Goal: Book appointment/travel/reservation

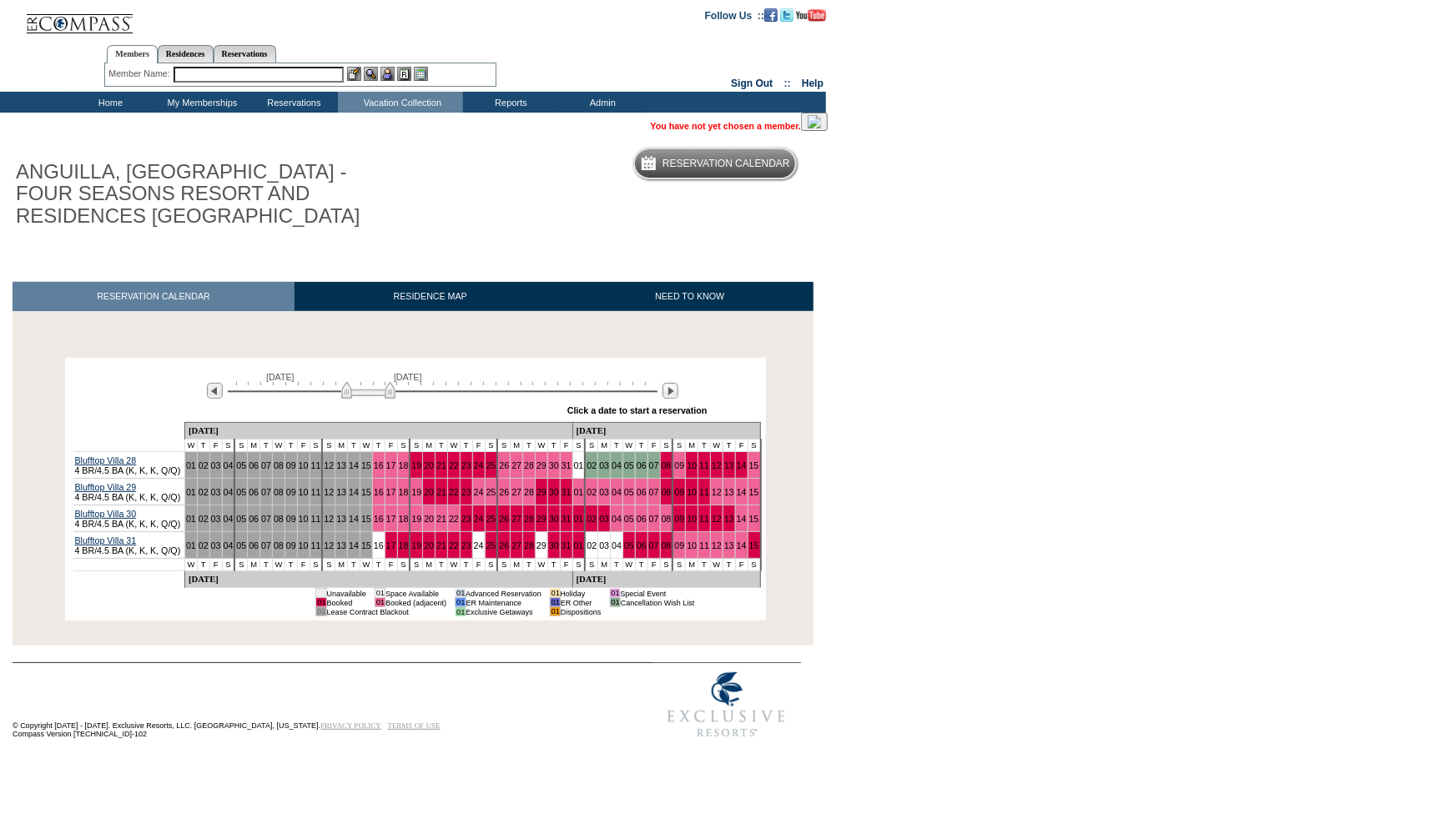
drag, startPoint x: 359, startPoint y: 394, endPoint x: 346, endPoint y: 395, distance: 13.0
click at [346, 395] on img at bounding box center [368, 391] width 54 height 17
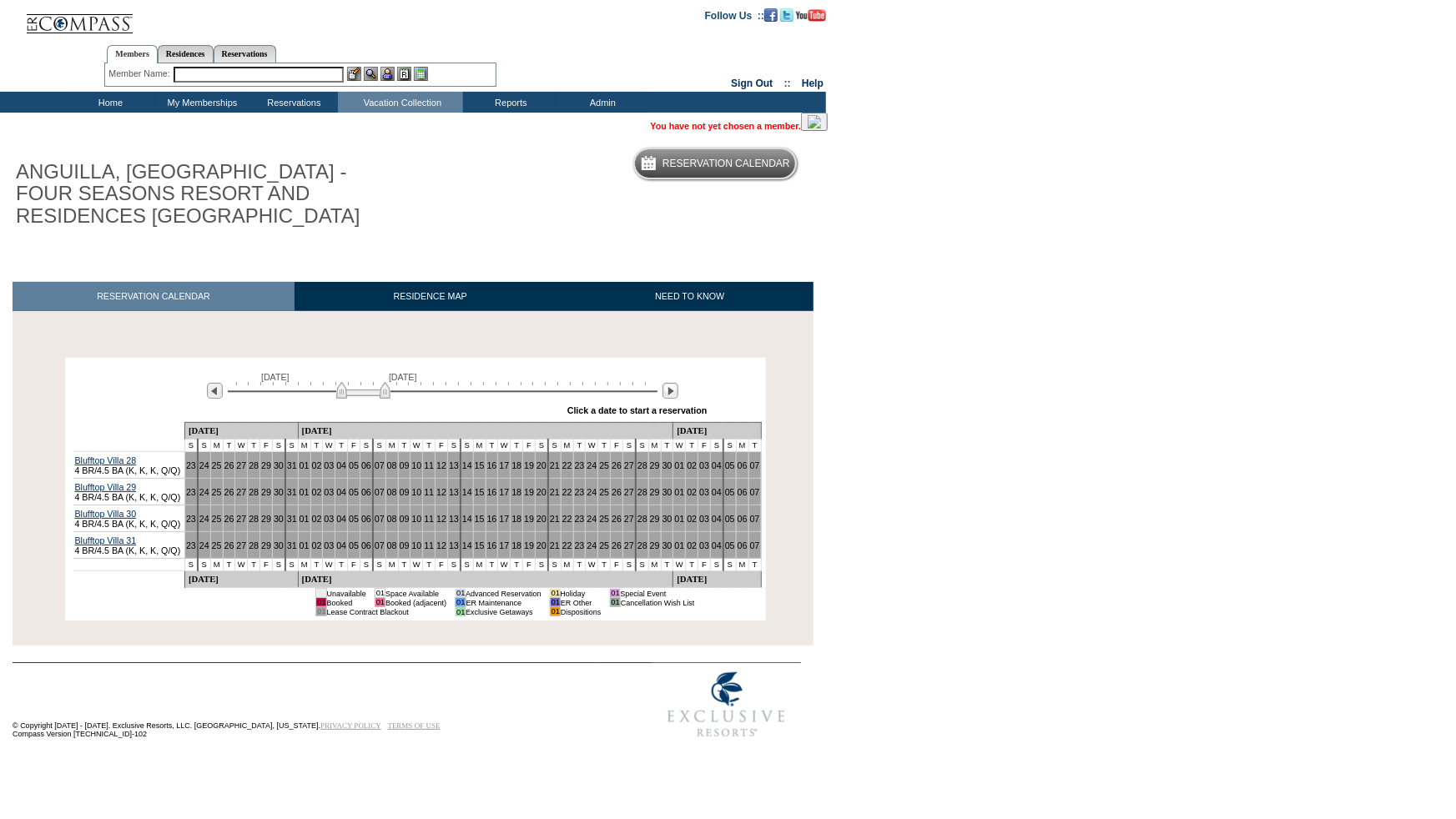
drag, startPoint x: 346, startPoint y: 395, endPoint x: 333, endPoint y: 395, distance: 13.0
click at [336, 395] on img at bounding box center [363, 391] width 54 height 17
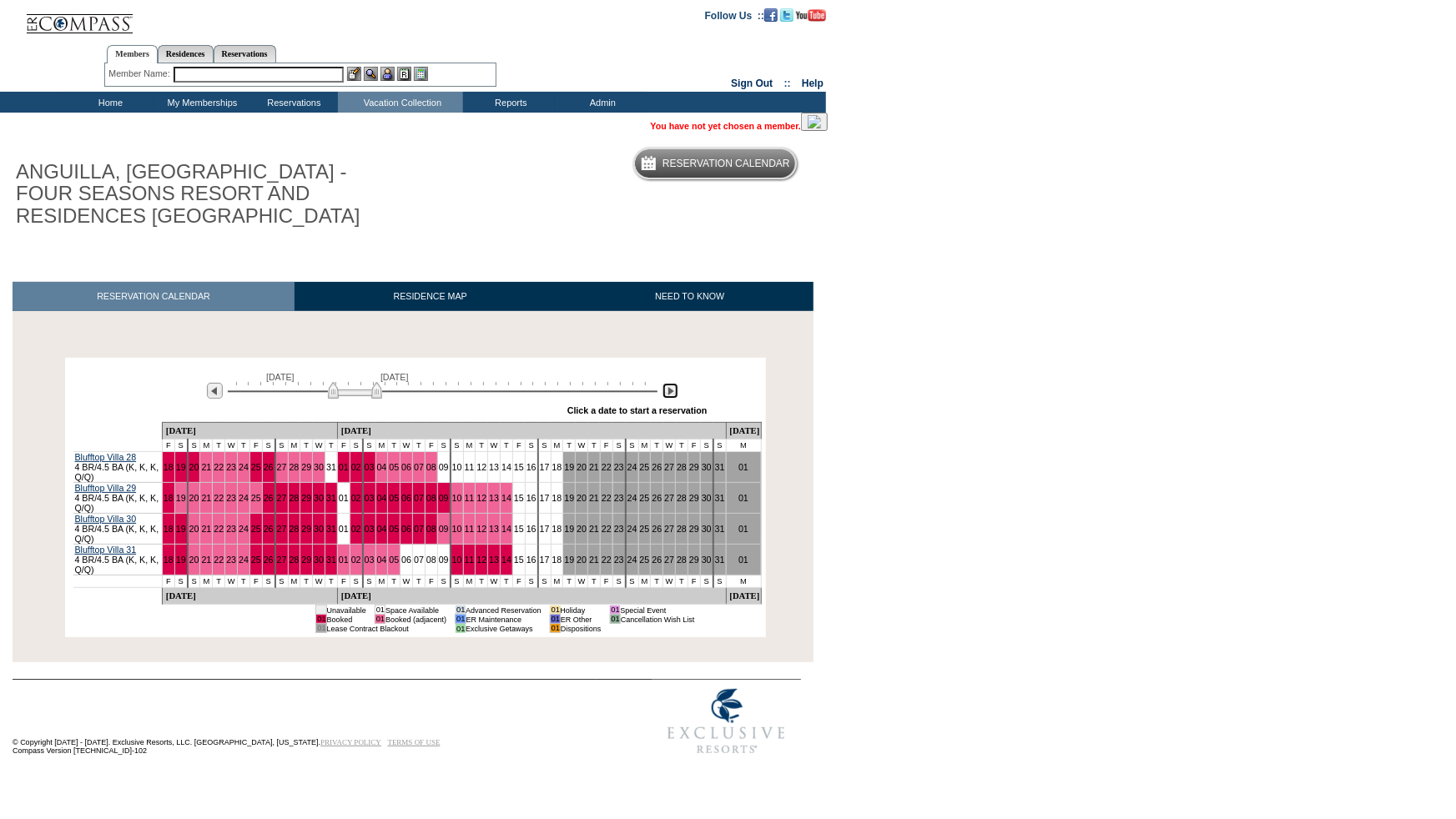
click at [670, 397] on img at bounding box center [670, 391] width 16 height 16
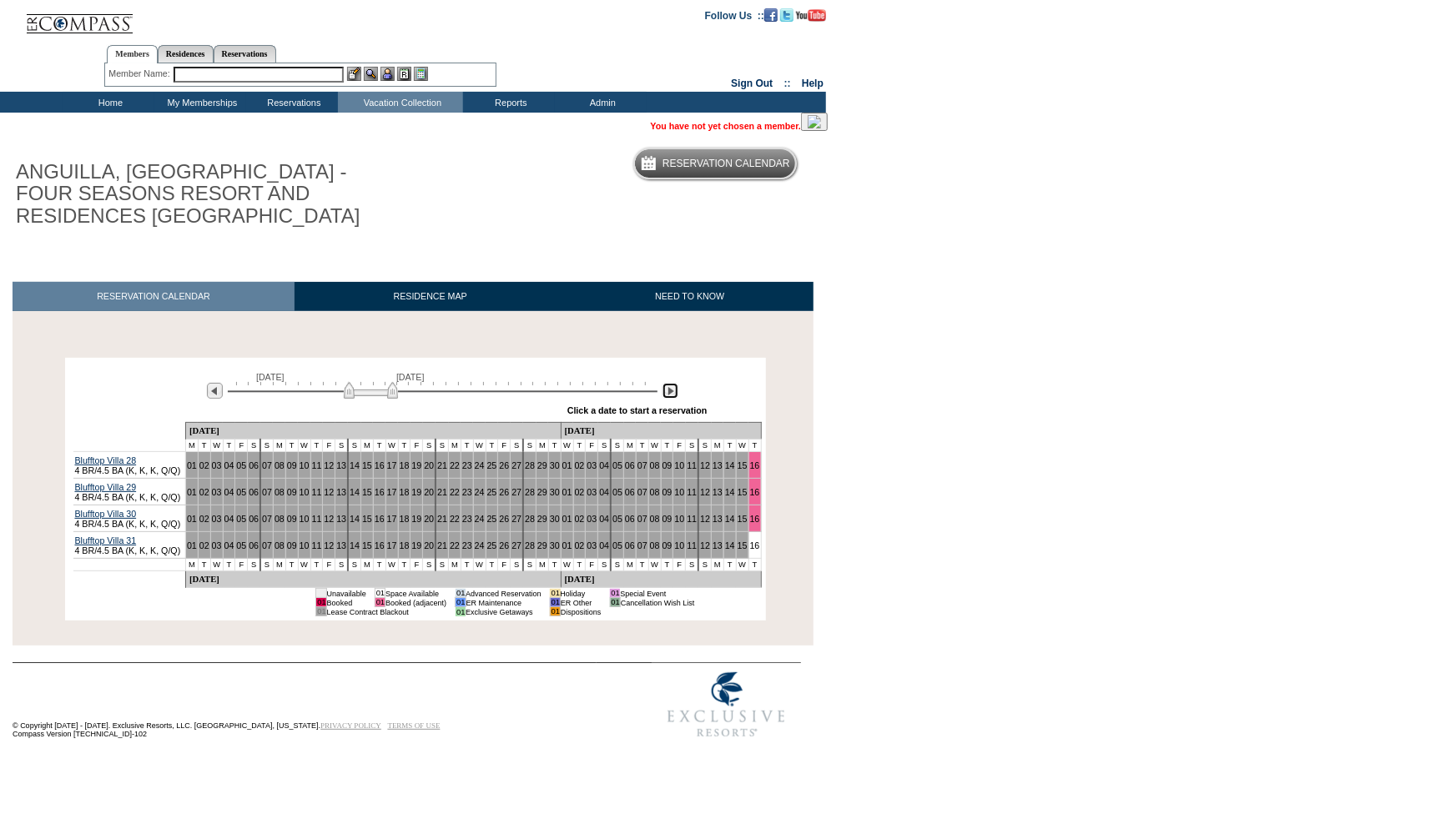
click at [668, 399] on img at bounding box center [670, 391] width 16 height 16
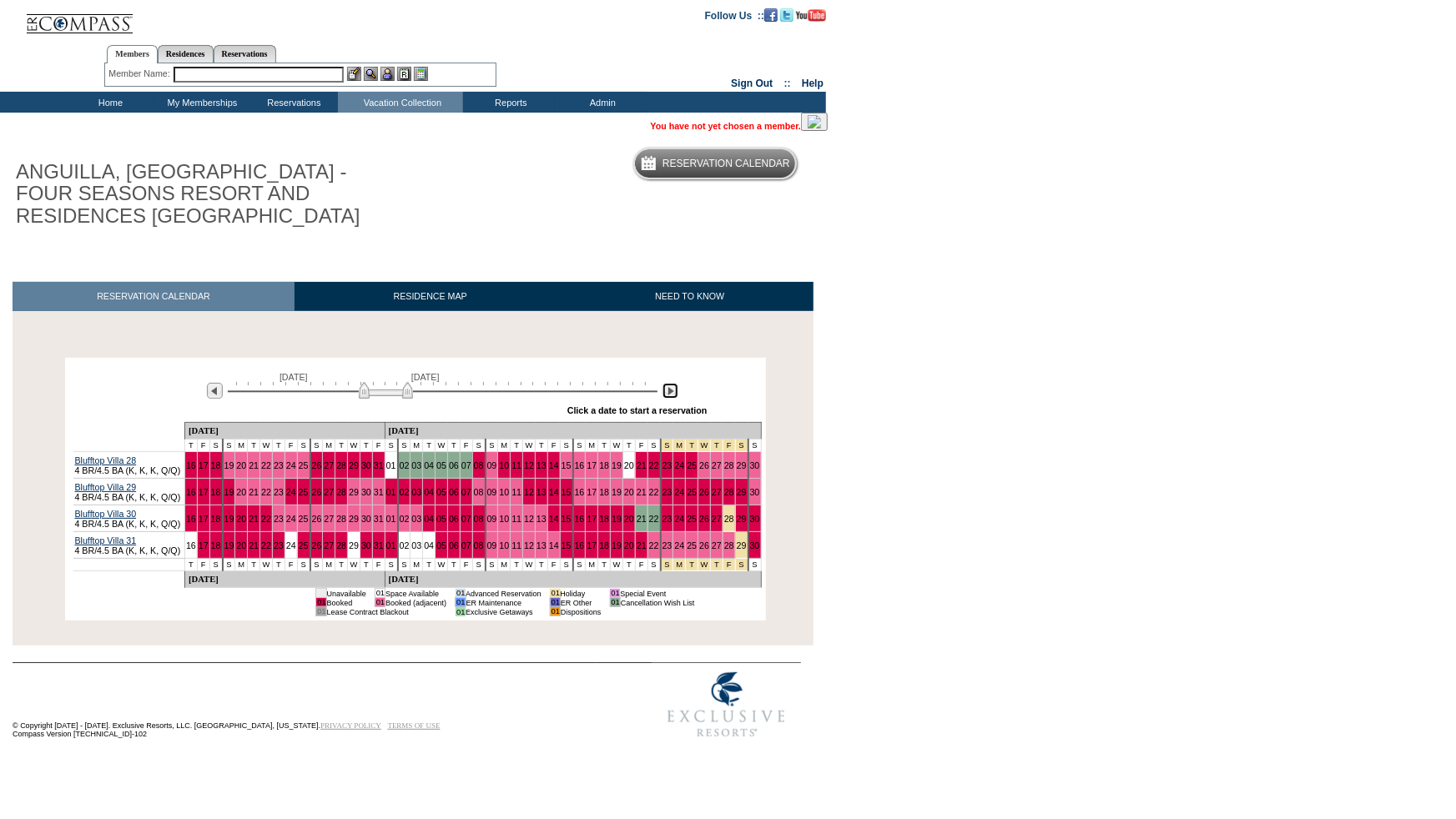
click at [668, 399] on img at bounding box center [670, 391] width 16 height 16
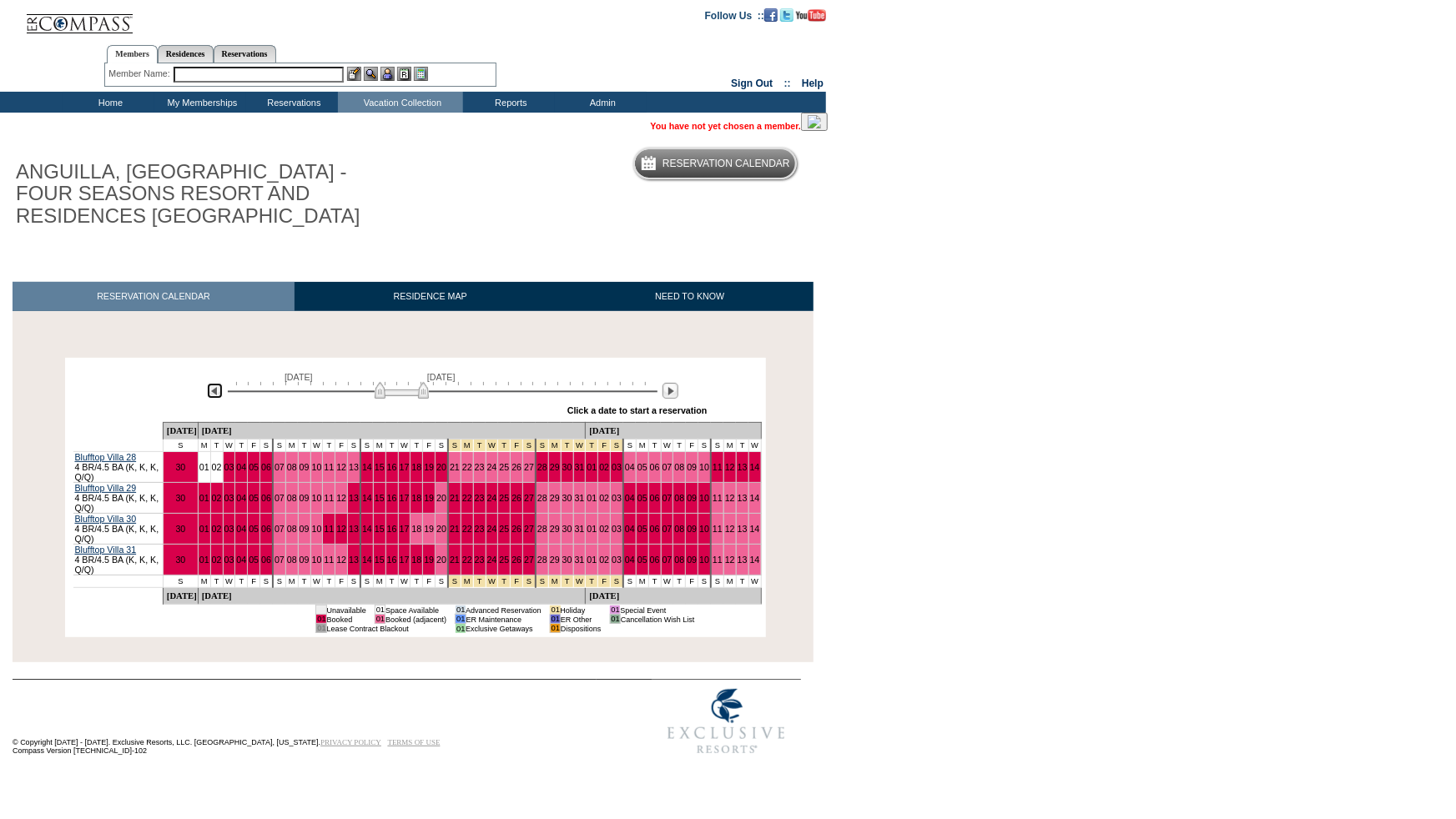
click at [218, 394] on img at bounding box center [215, 391] width 16 height 16
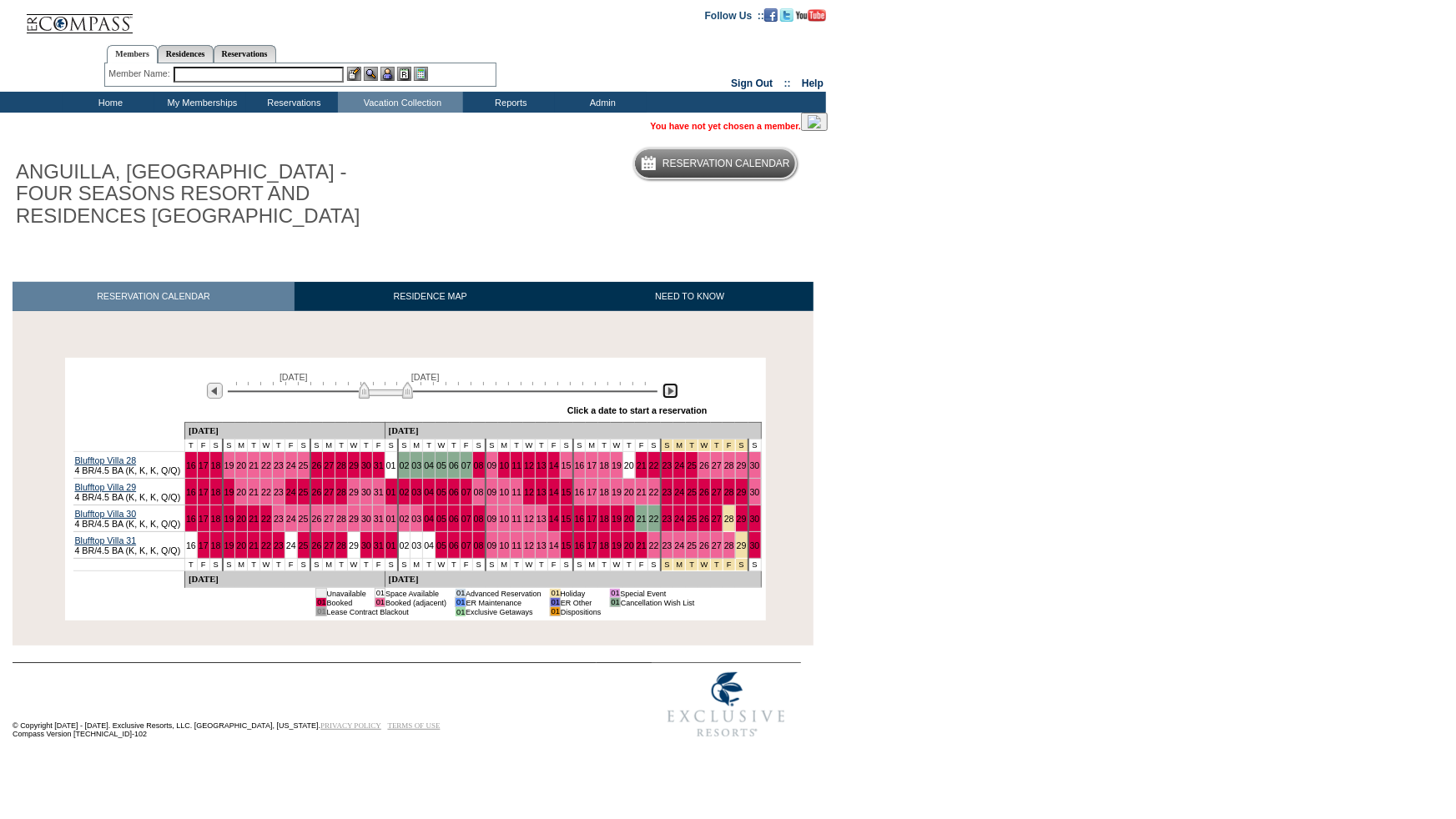
click at [674, 396] on img at bounding box center [670, 391] width 16 height 16
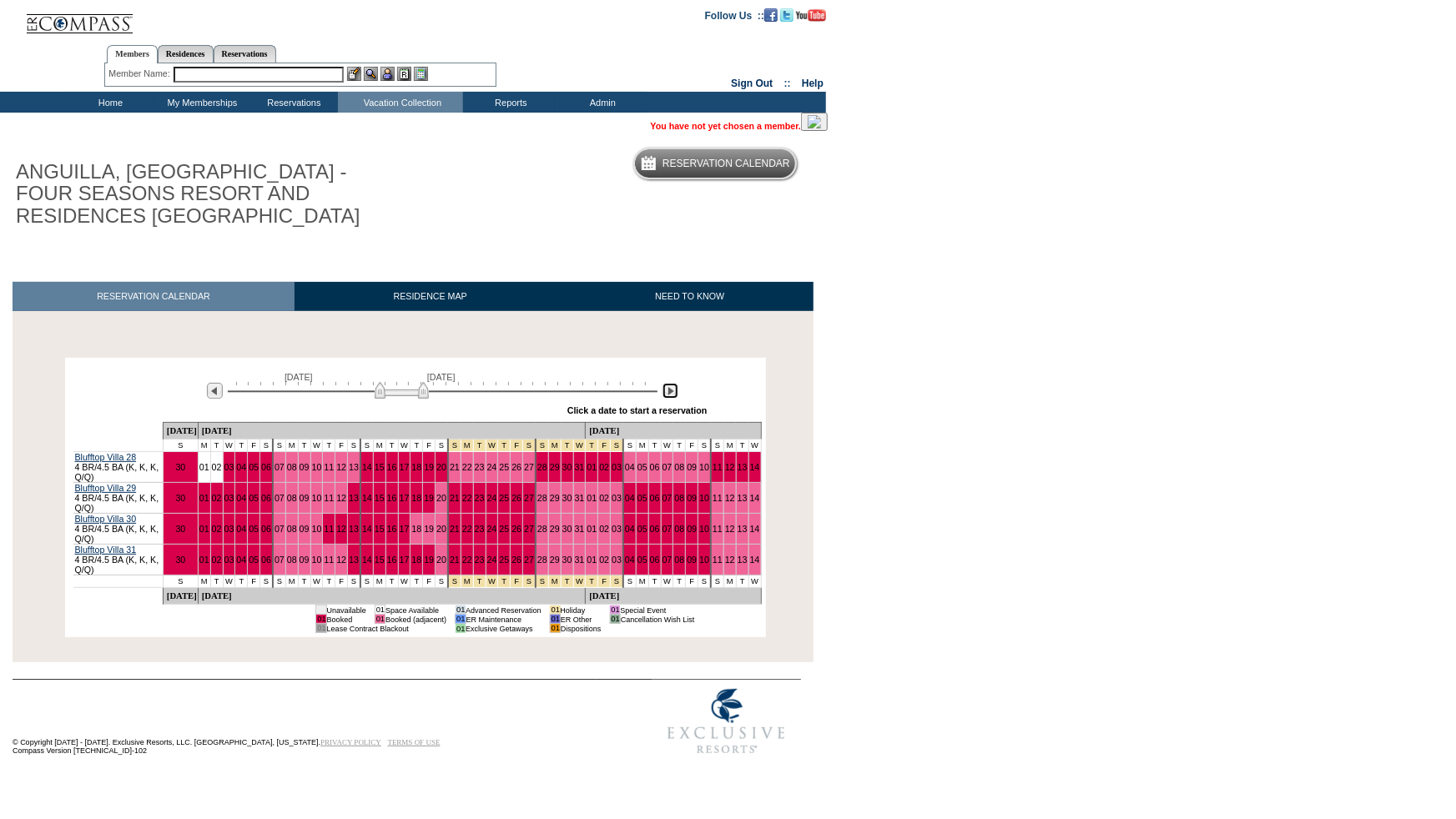
click at [674, 396] on img at bounding box center [670, 391] width 16 height 16
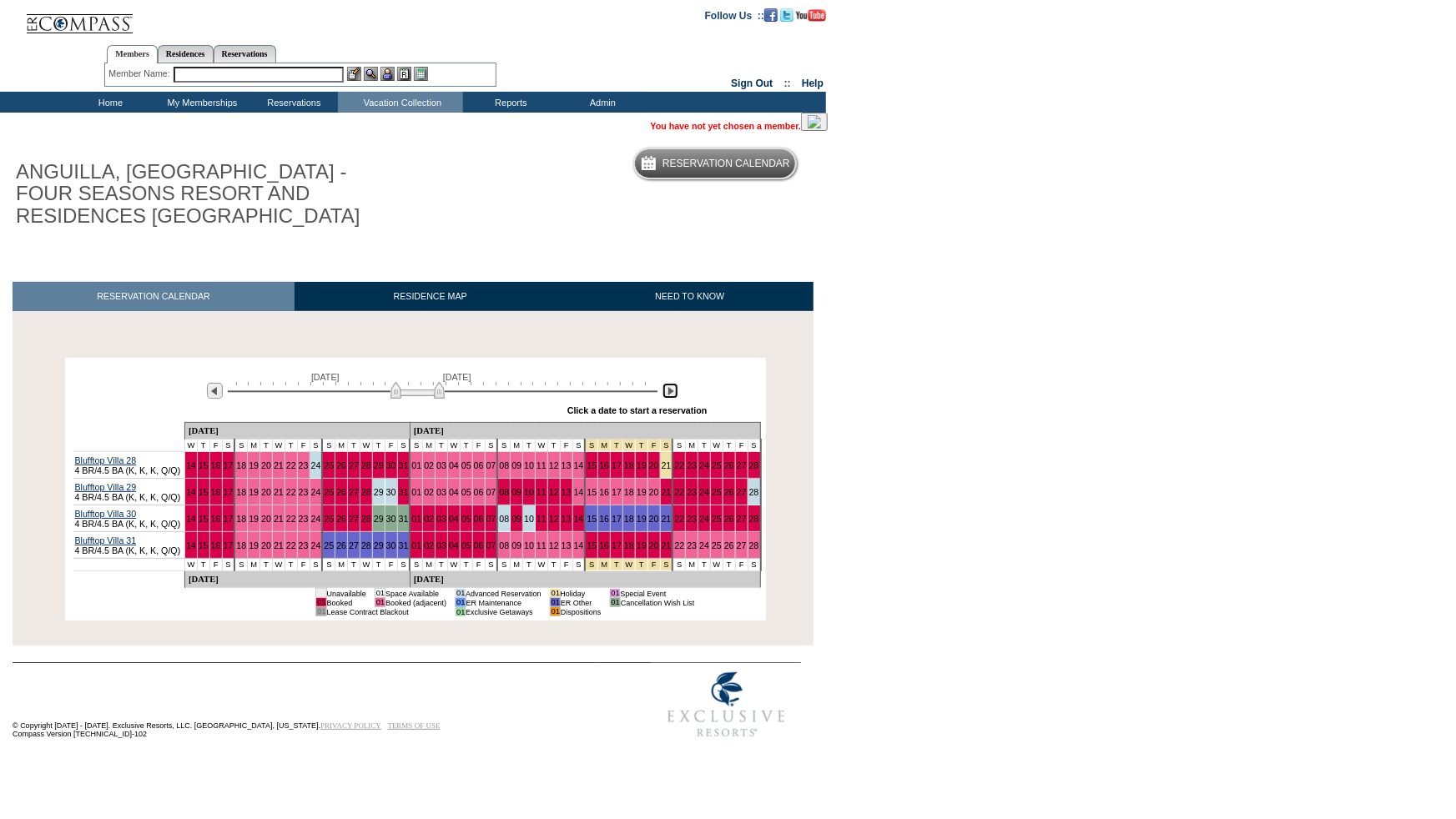
click at [672, 397] on img at bounding box center [670, 391] width 16 height 16
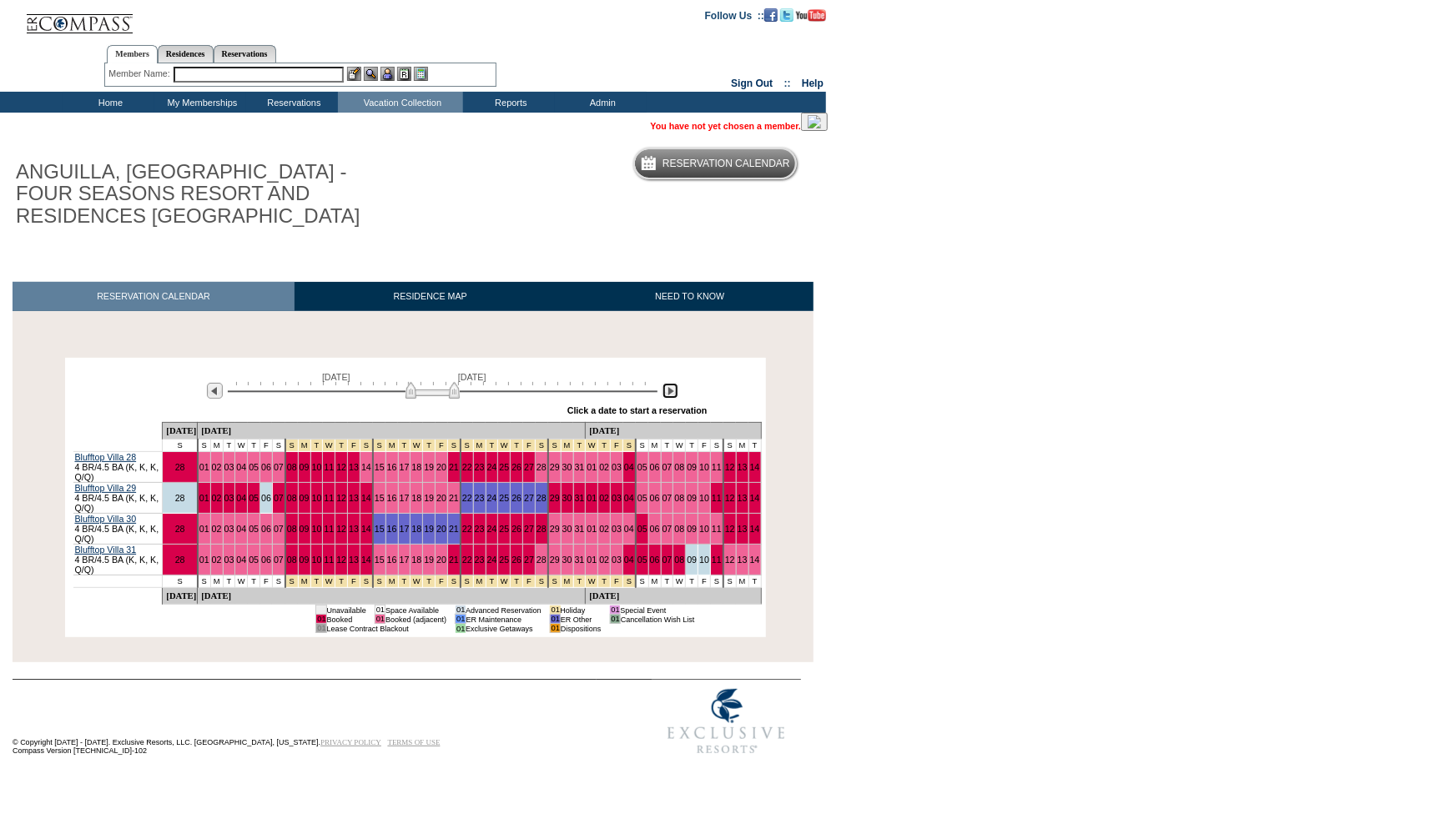
click at [671, 396] on img at bounding box center [670, 391] width 16 height 16
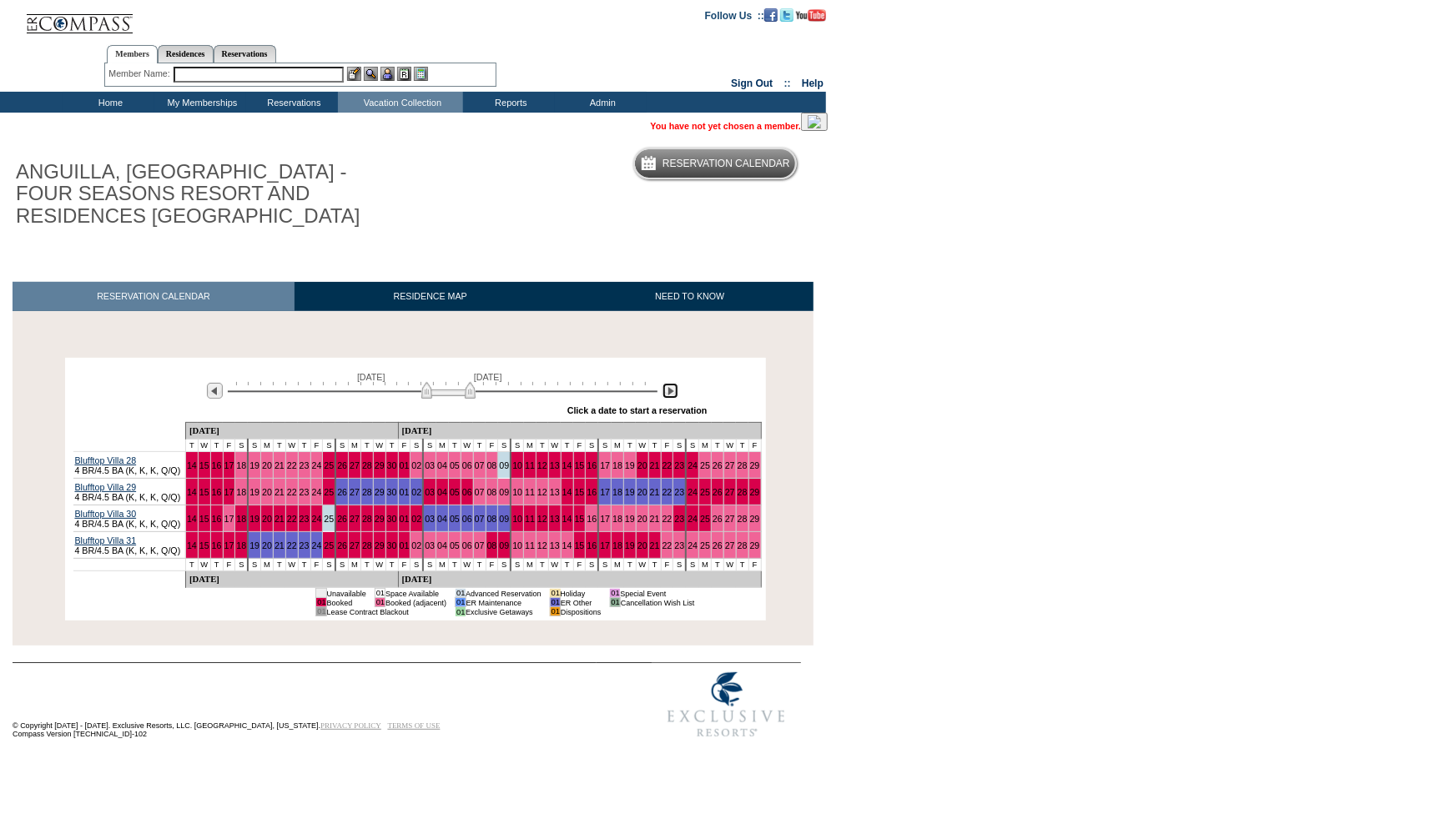
click at [671, 396] on img at bounding box center [670, 391] width 16 height 16
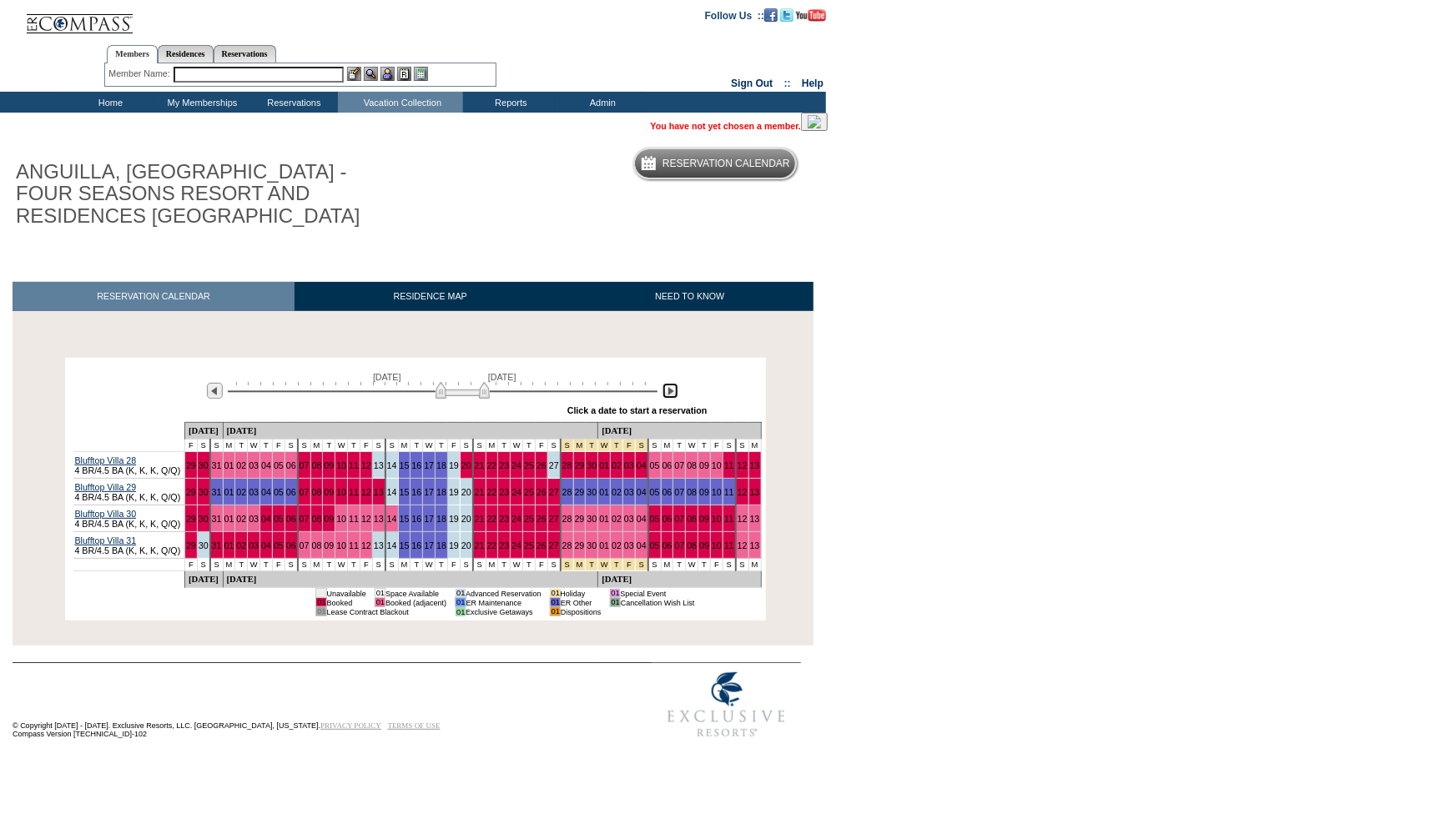
click at [440, 395] on img at bounding box center [462, 391] width 54 height 17
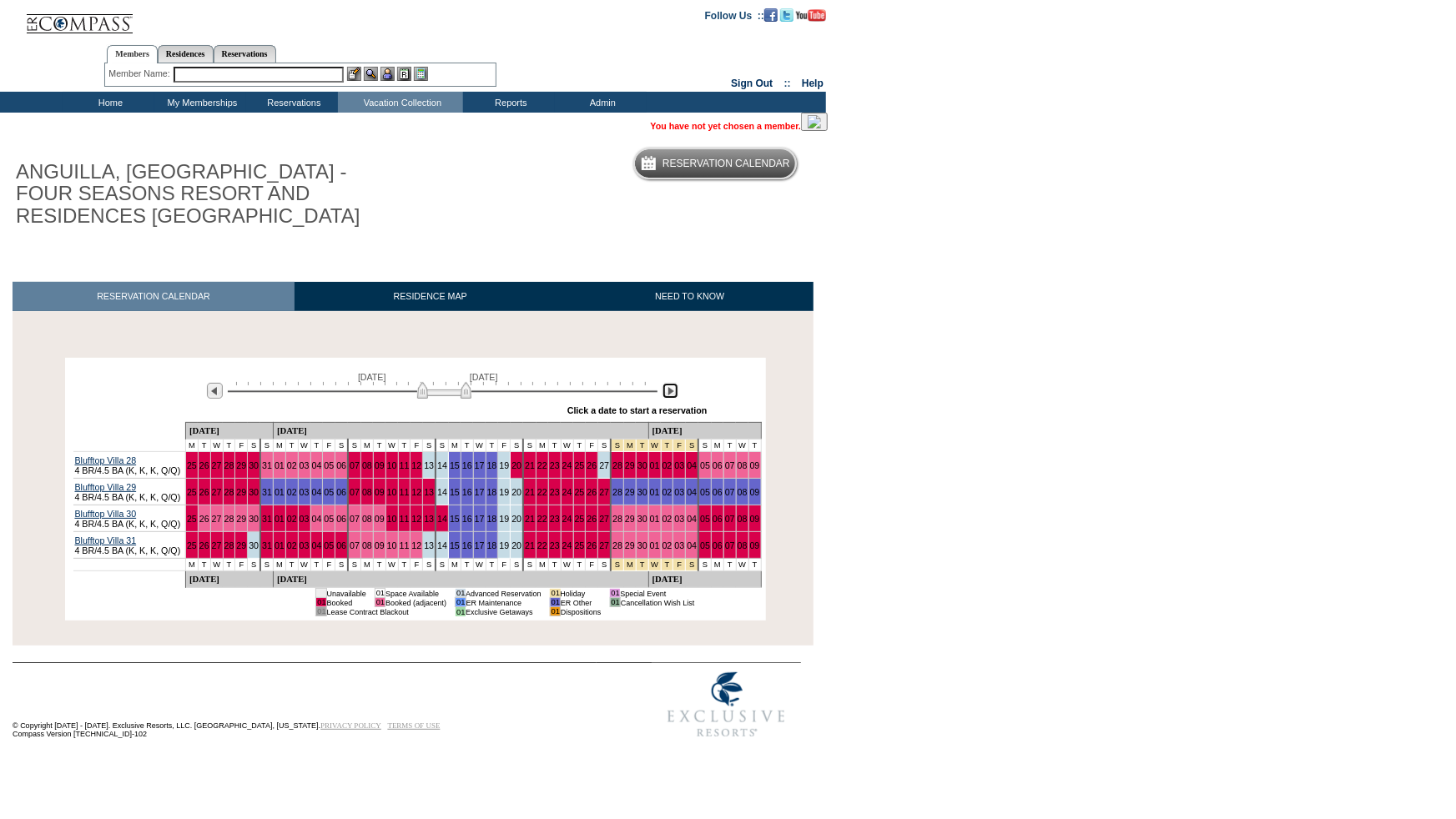
drag, startPoint x: 440, startPoint y: 395, endPoint x: 422, endPoint y: 395, distance: 18.0
click at [422, 395] on img at bounding box center [444, 391] width 54 height 17
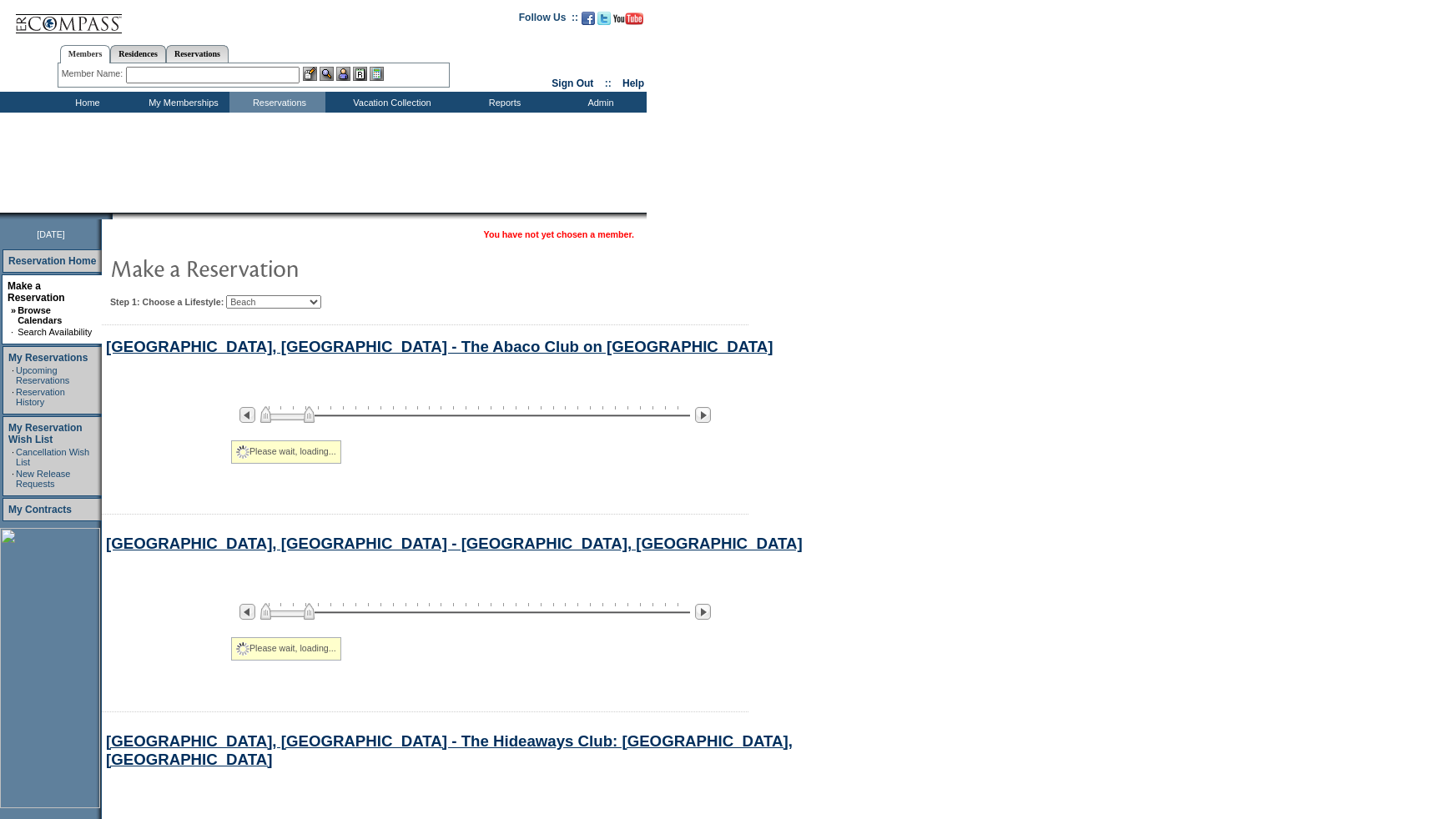
scroll to position [544, 0]
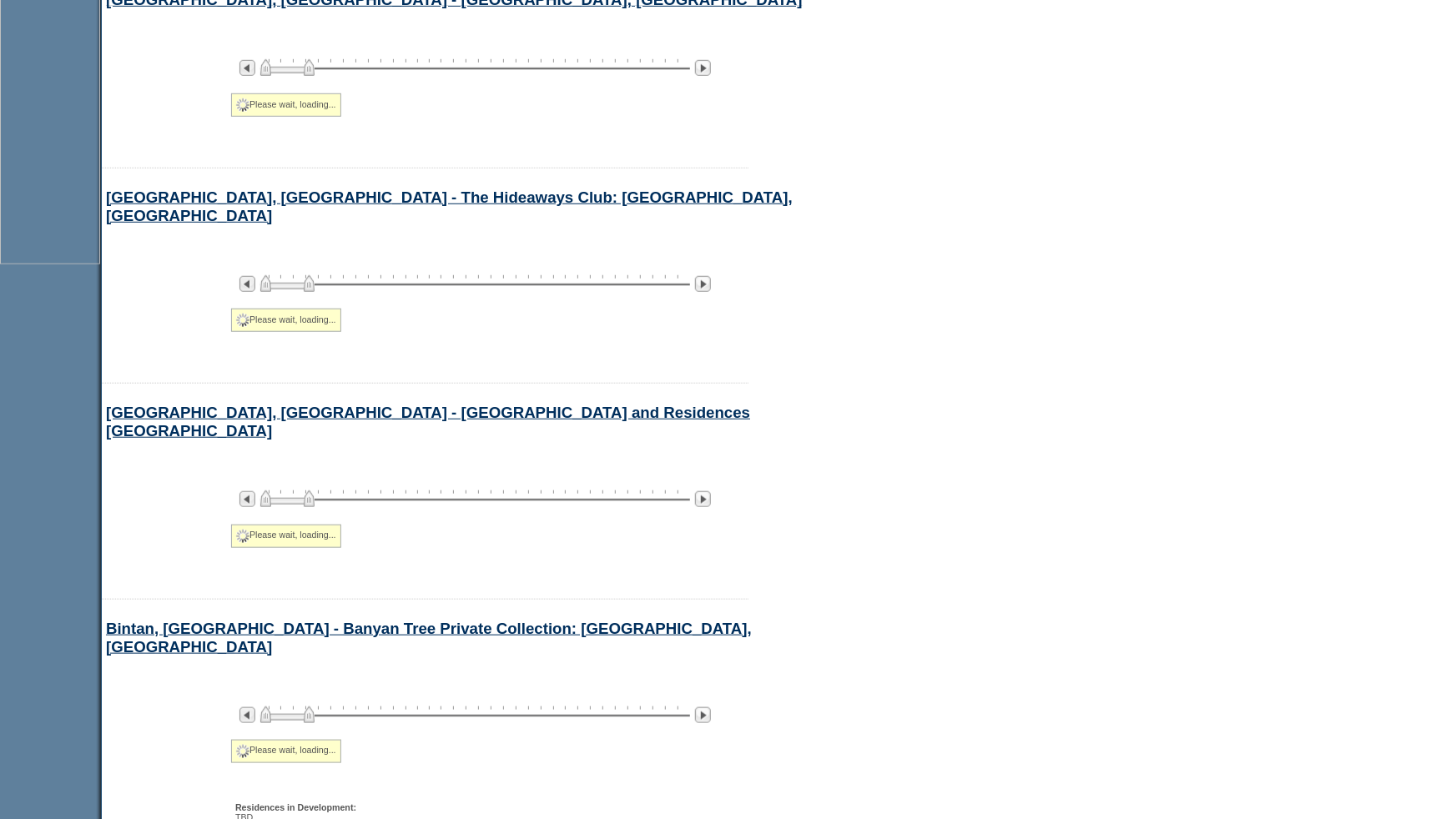
select select "Beach"
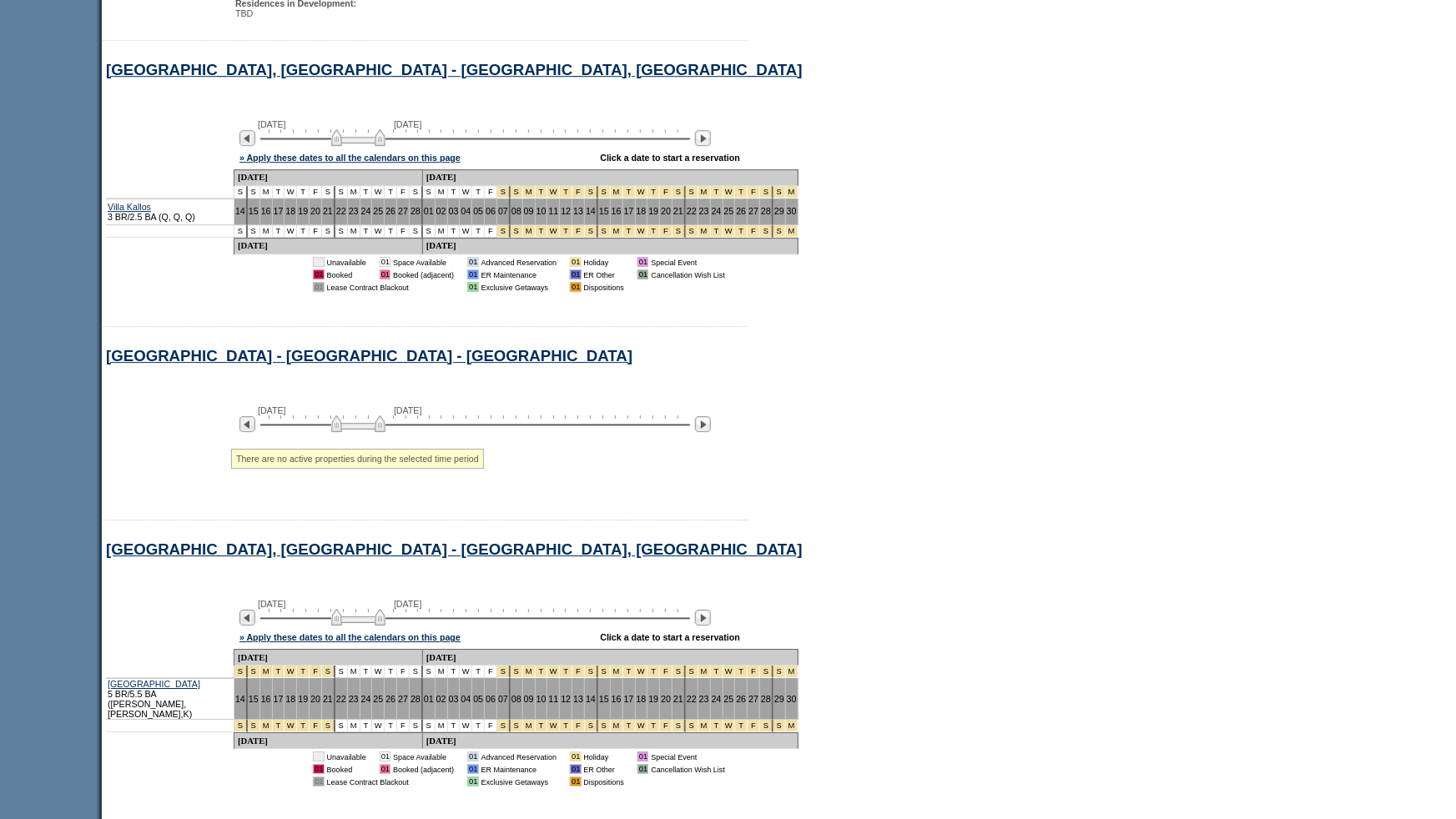
scroll to position [2470, 0]
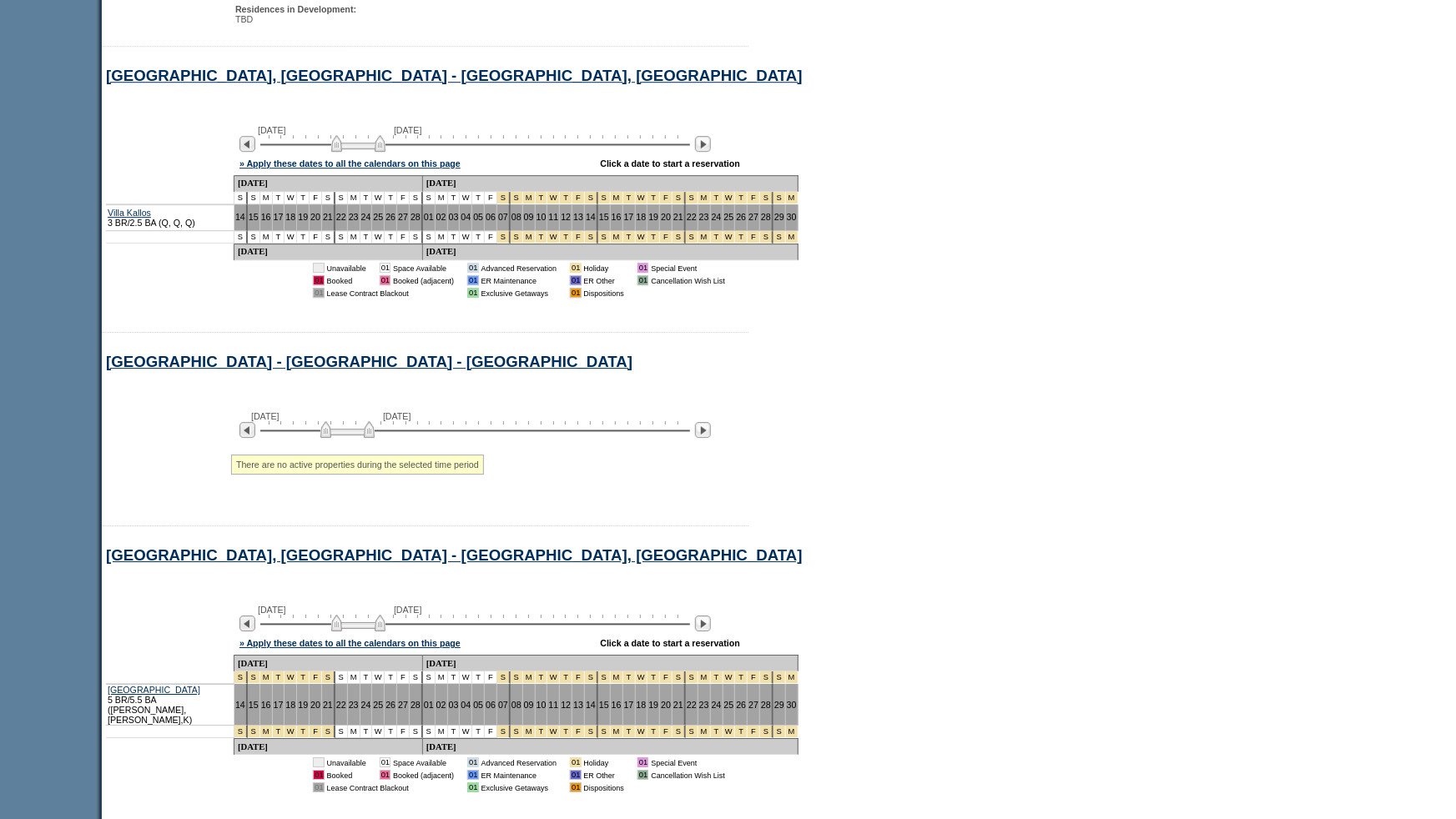
drag, startPoint x: 343, startPoint y: 456, endPoint x: 332, endPoint y: 457, distance: 11.0
click at [332, 438] on img at bounding box center [348, 430] width 54 height 17
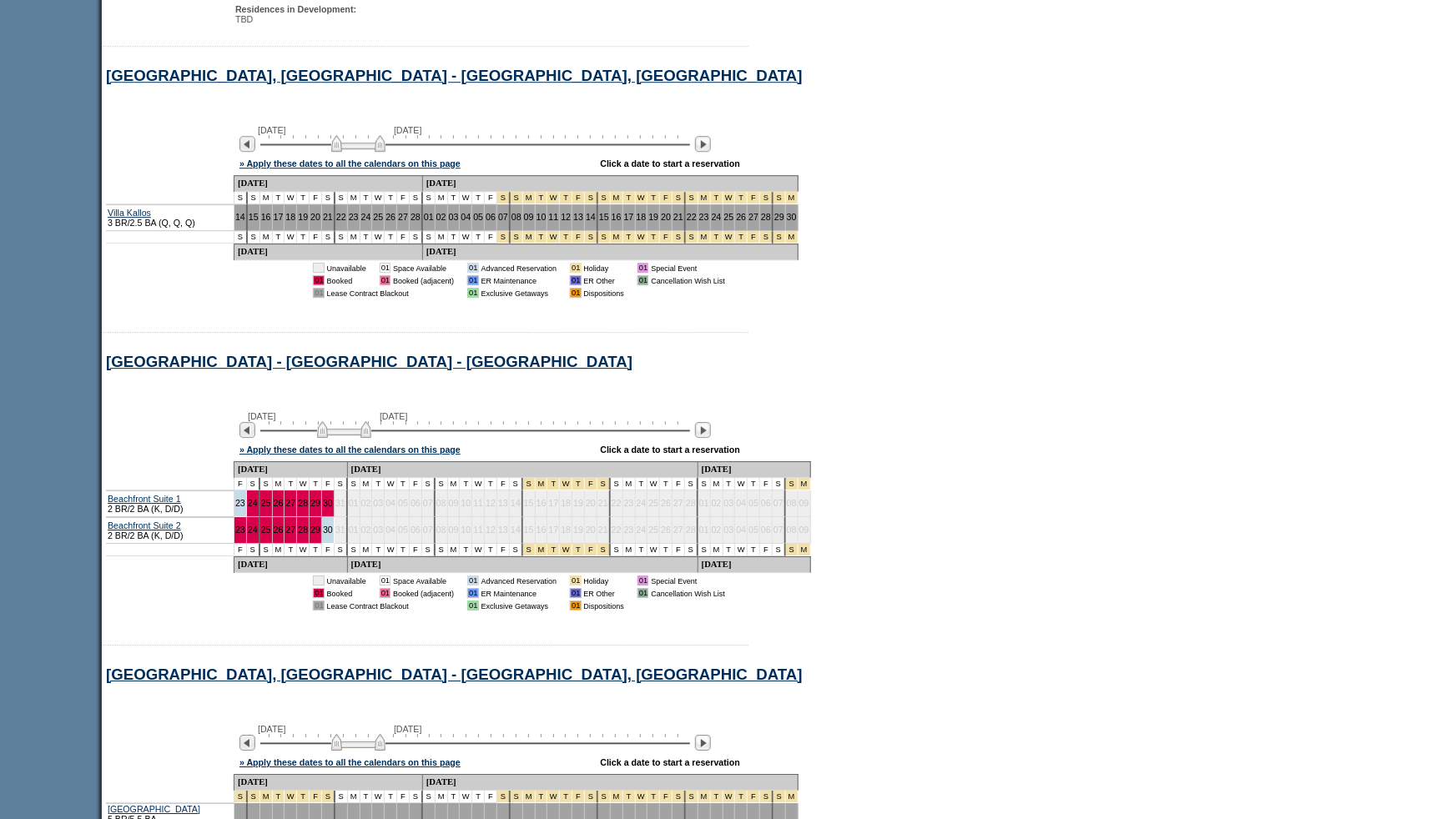
click at [330, 438] on img at bounding box center [344, 430] width 54 height 17
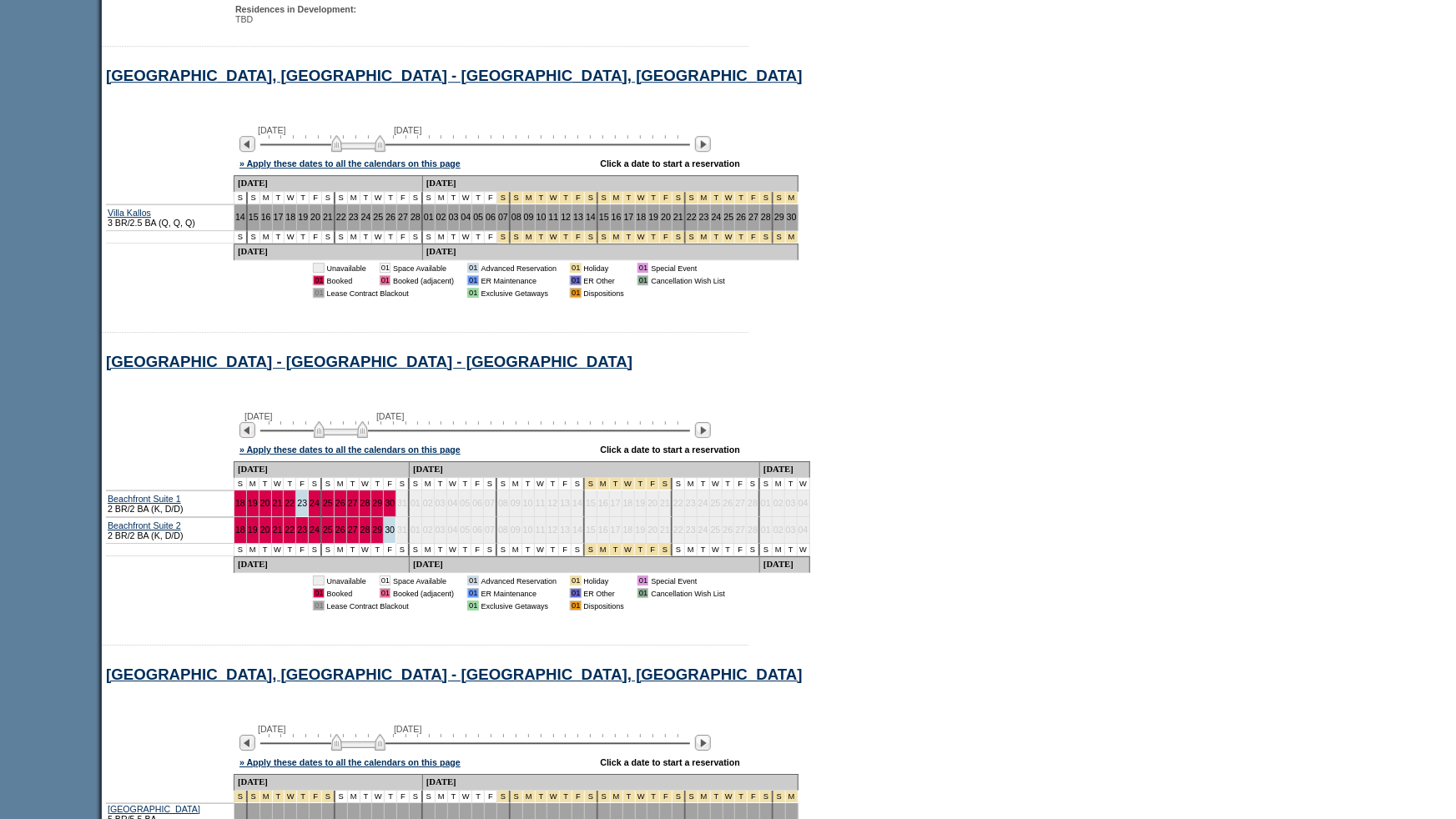
click at [327, 438] on img at bounding box center [341, 430] width 54 height 17
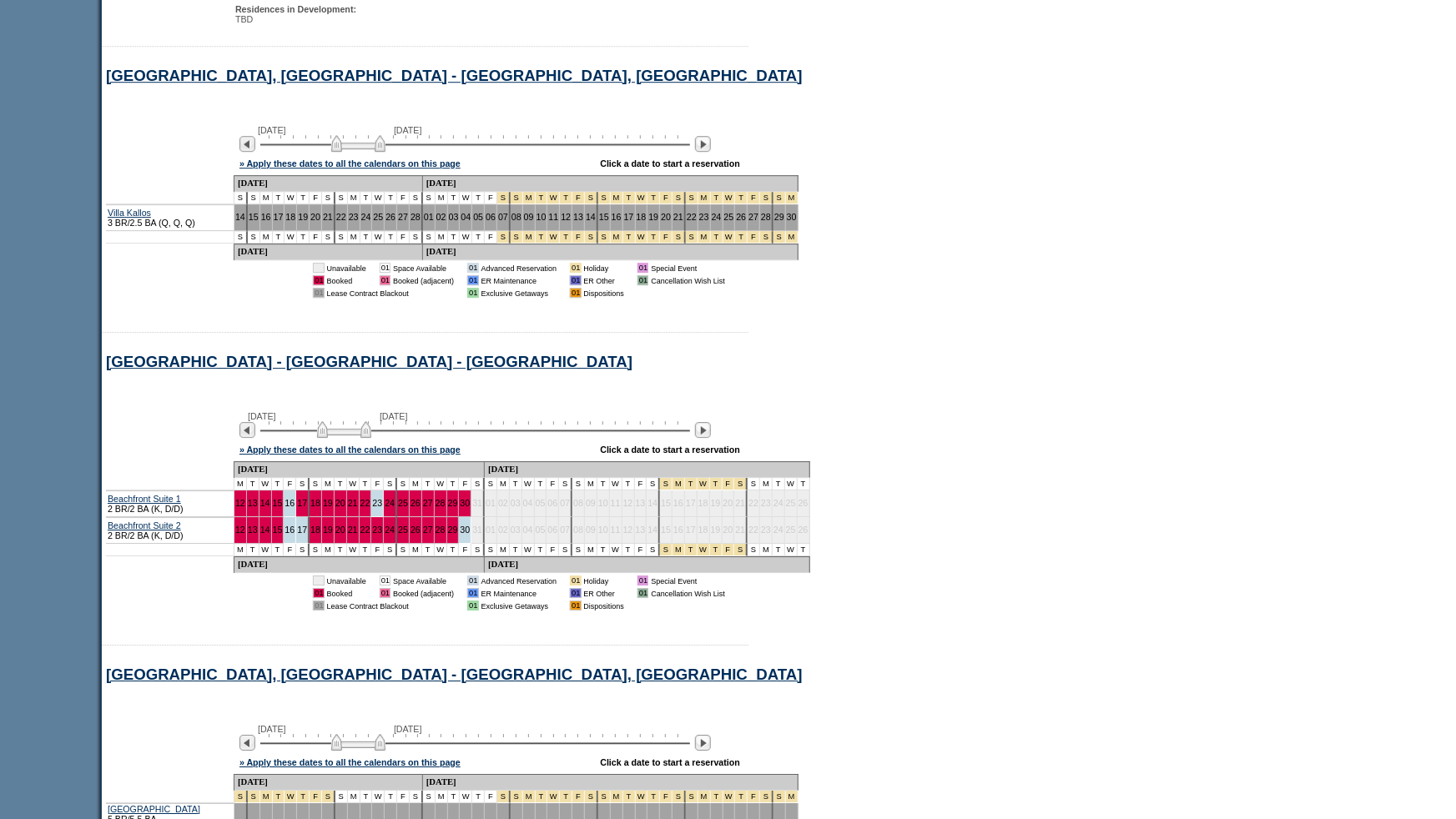
click at [371, 438] on img at bounding box center [344, 430] width 54 height 17
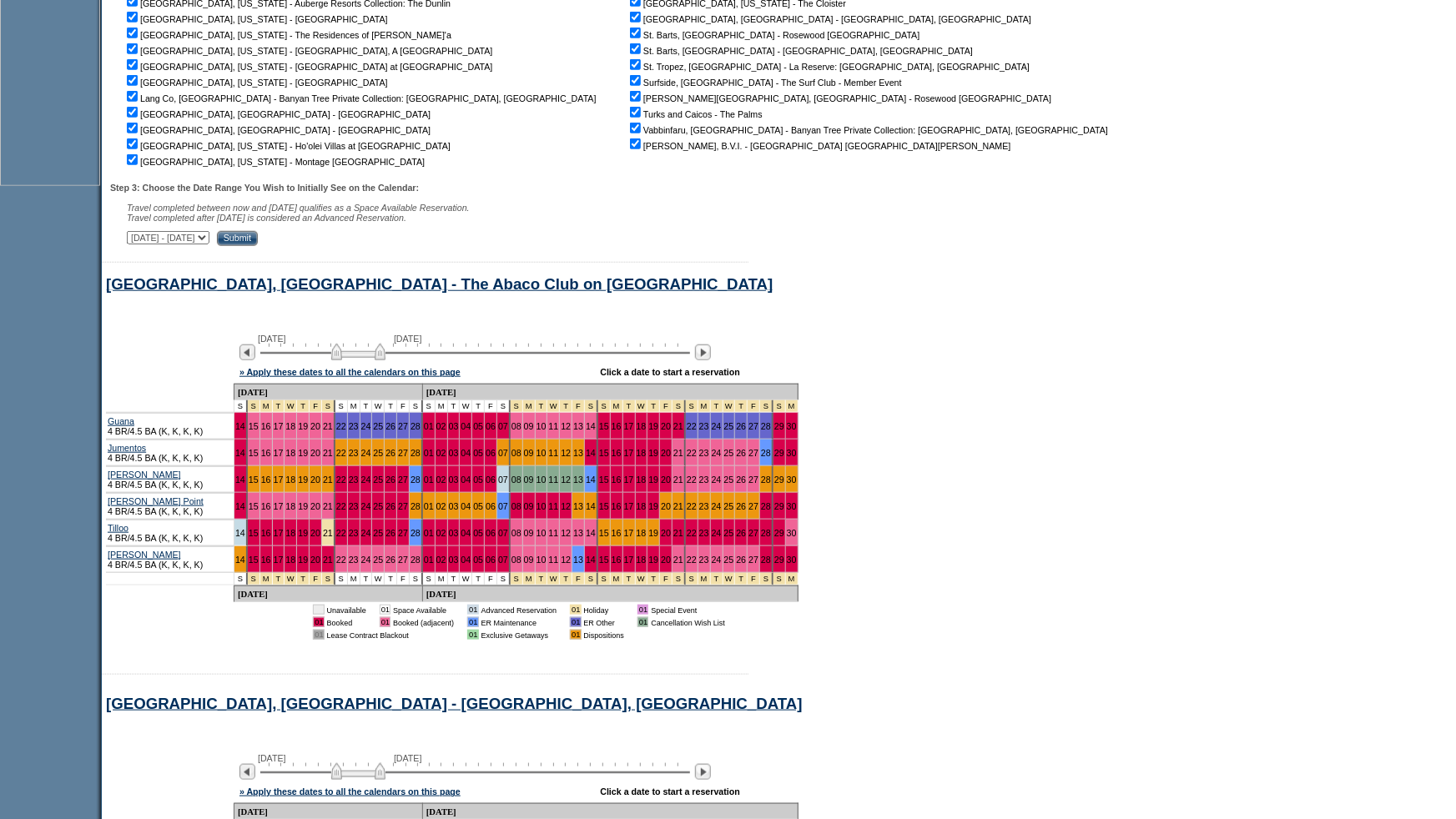
scroll to position [0, 0]
